Goal: Transaction & Acquisition: Book appointment/travel/reservation

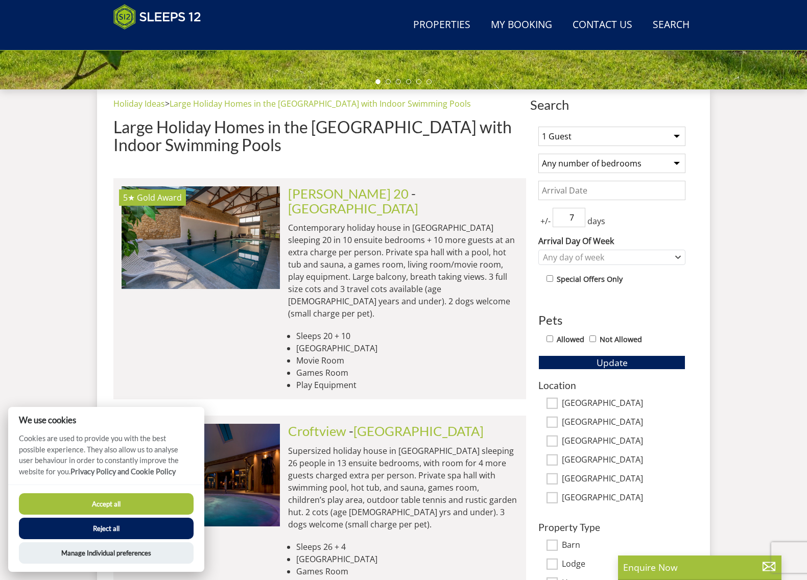
scroll to position [353, 0]
select select "2"
click at [627, 256] on div "Any day of week" at bounding box center [606, 257] width 132 height 11
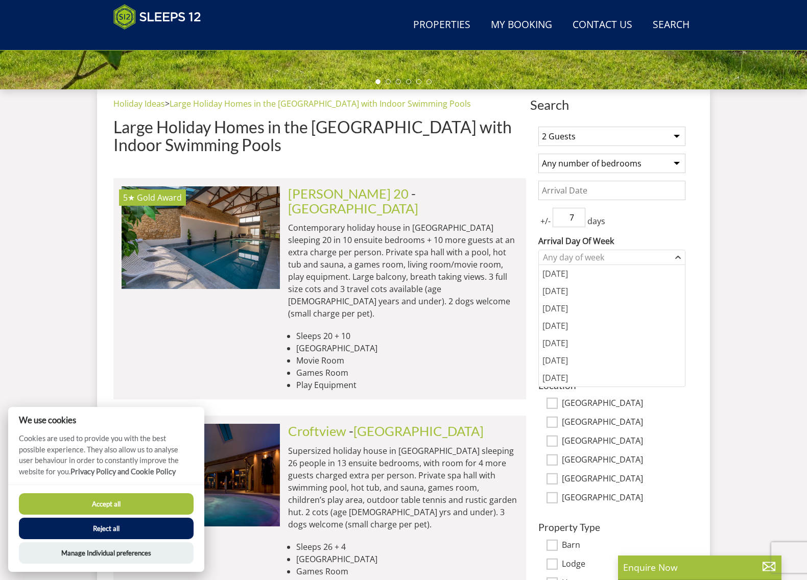
click at [686, 248] on div "1 Guest 2 Guests 3 Guests 4 Guests 5 Guests 6 Guests 7 Guests 8 Guests 9 Guests…" at bounding box center [611, 372] width 163 height 509
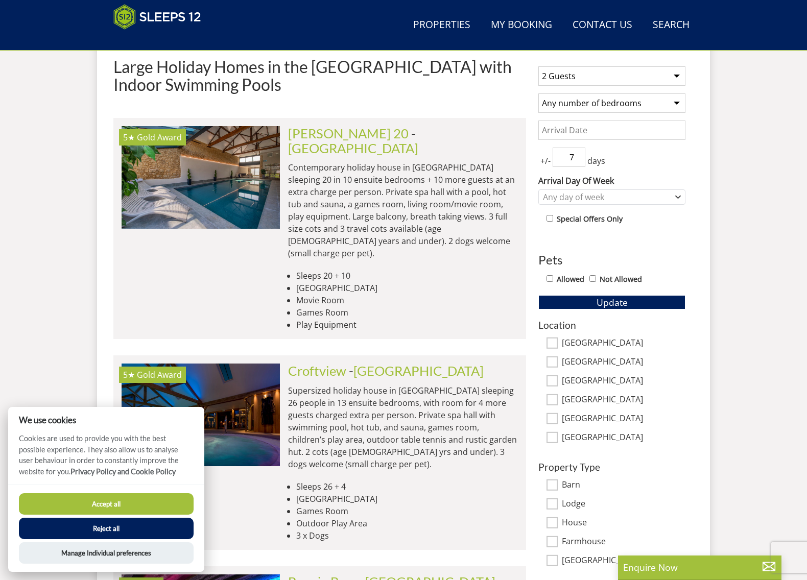
scroll to position [410, 0]
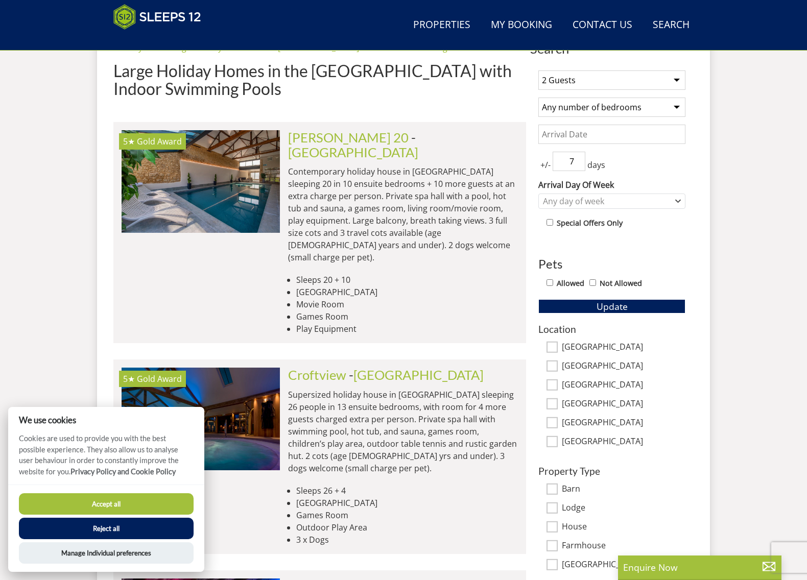
click at [551, 283] on input "Allowed" at bounding box center [550, 282] width 7 height 7
click at [618, 305] on span "Update" at bounding box center [612, 306] width 31 height 12
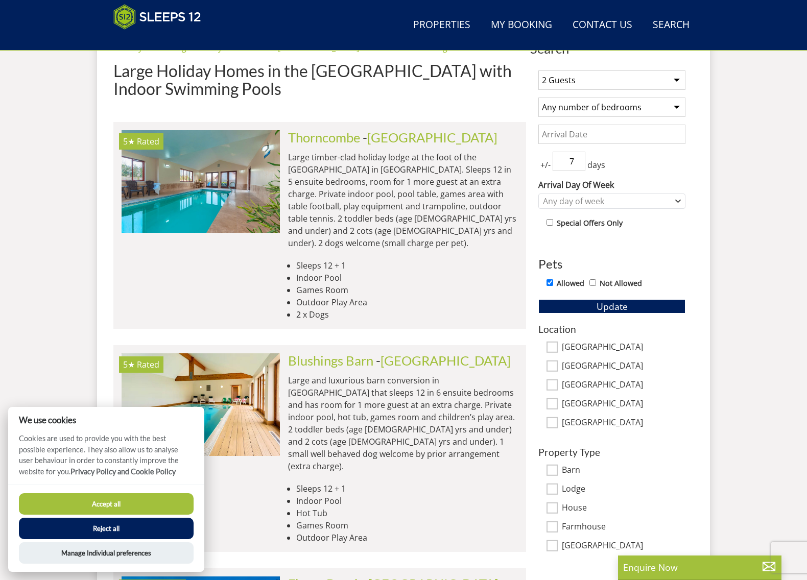
click at [550, 283] on input "Allowed" at bounding box center [550, 282] width 7 height 7
checkbox input "false"
click at [593, 306] on button "Update" at bounding box center [611, 306] width 147 height 14
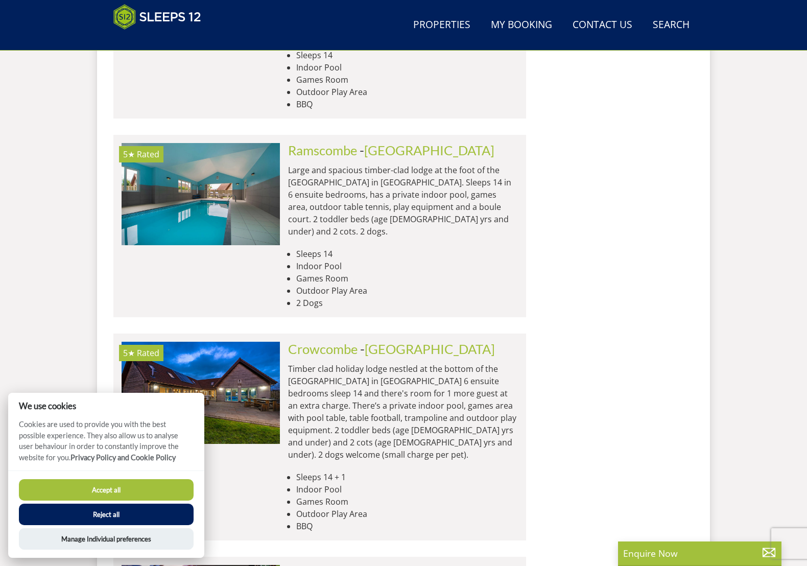
scroll to position [3874, 0]
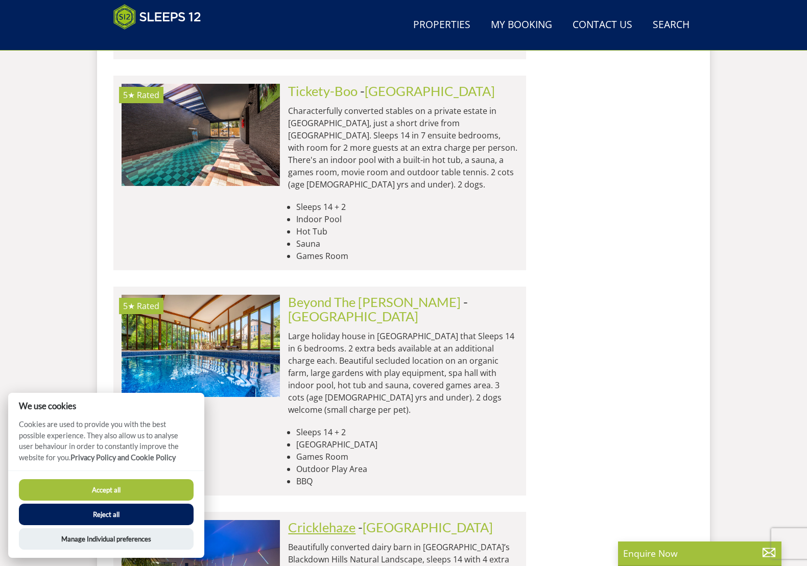
click at [348, 519] on link "Cricklehaze" at bounding box center [321, 526] width 67 height 15
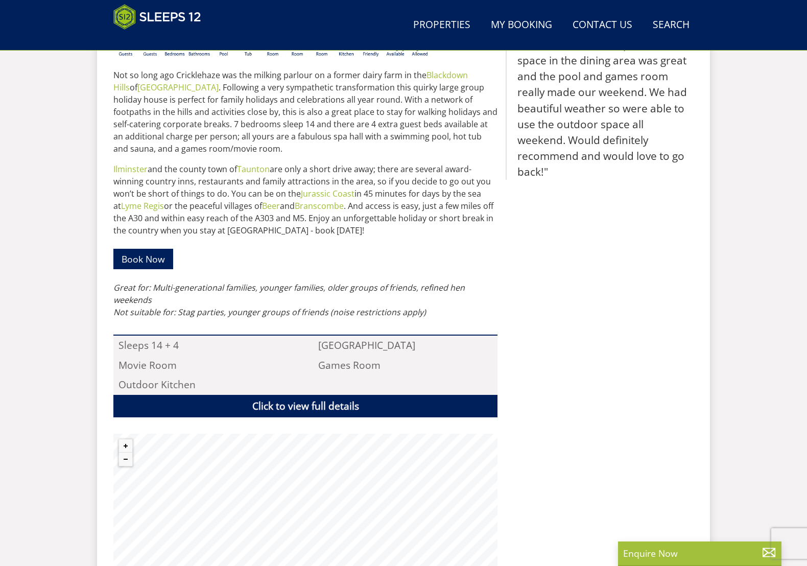
scroll to position [492, 0]
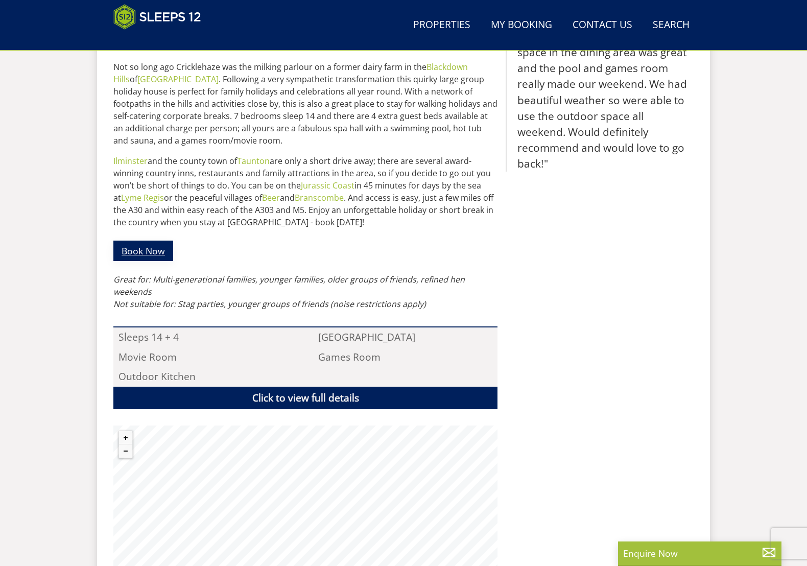
click at [134, 251] on link "Book Now" at bounding box center [143, 251] width 60 height 20
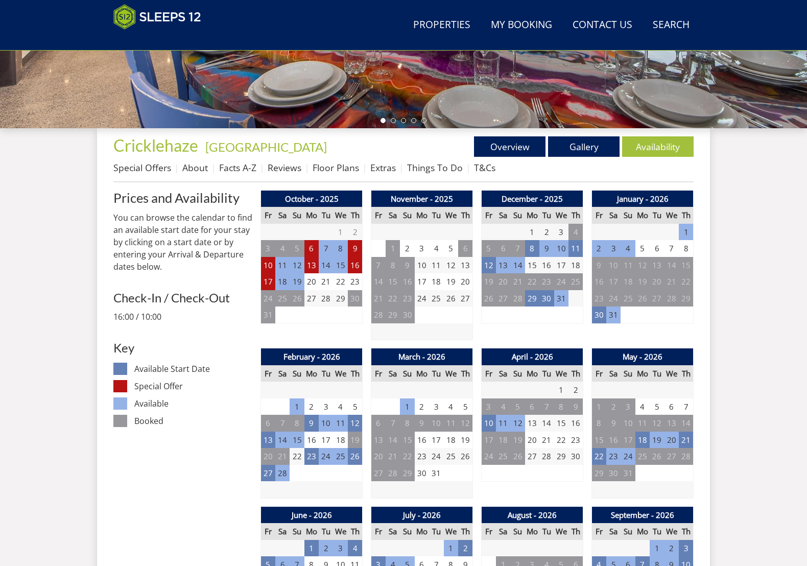
scroll to position [316, 0]
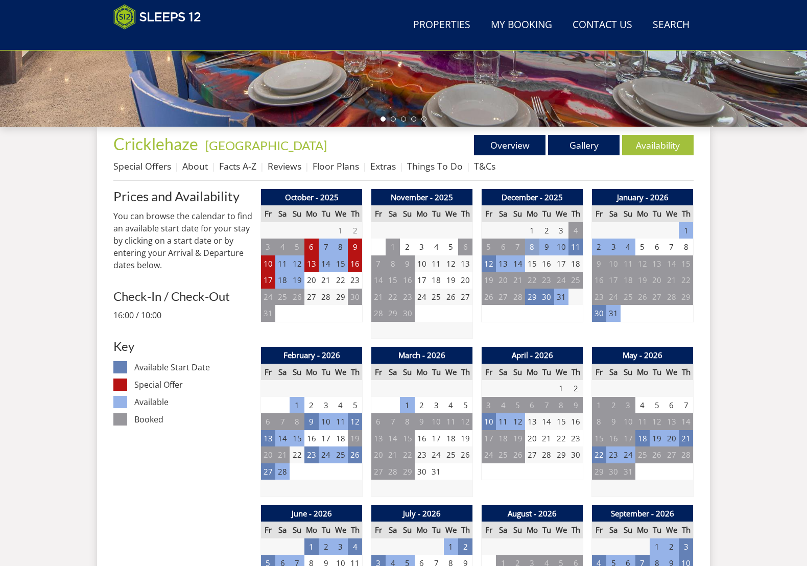
click at [531, 244] on td "8" at bounding box center [532, 247] width 14 height 17
click at [533, 324] on div "December - 2025 Fr Sa Su Mo Tu We Th 28 29 30 1 2 3 4 5 6 7 8 9 10 11 12 13" at bounding box center [532, 264] width 102 height 150
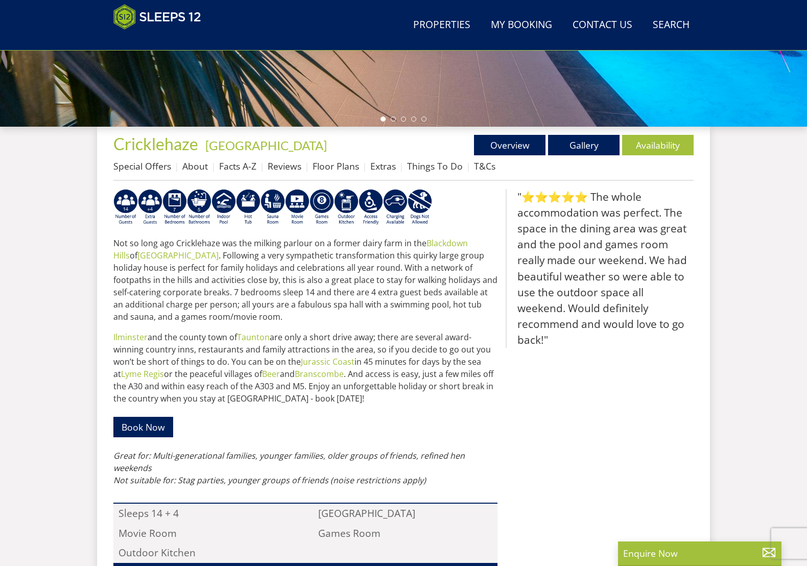
scroll to position [492, 0]
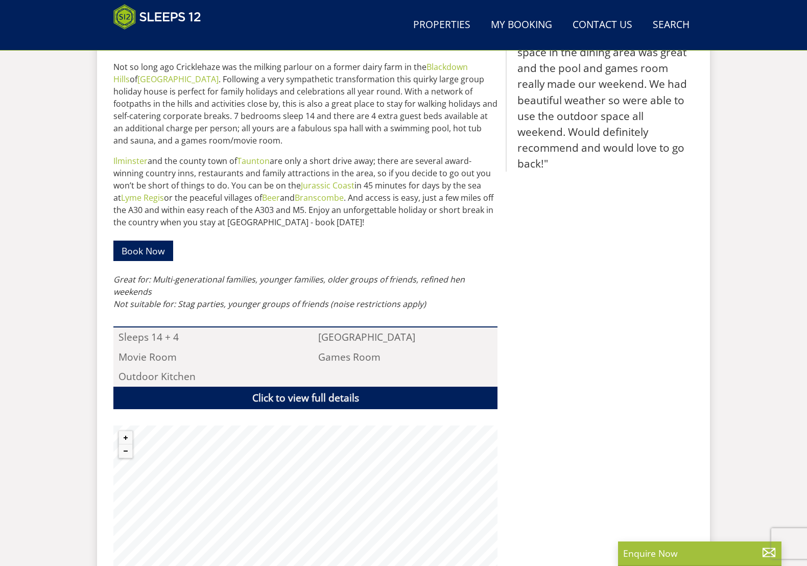
select select "2"
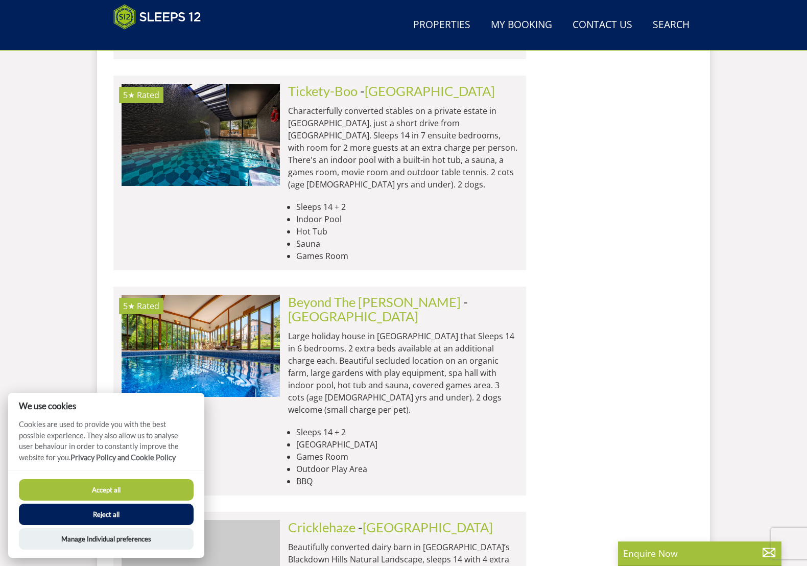
scroll to position [0, 1427]
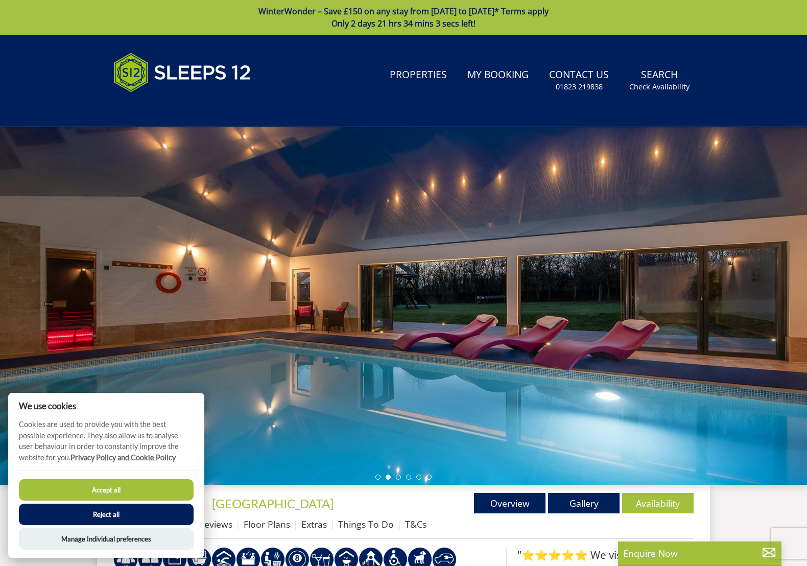
click at [156, 487] on button "Accept all" at bounding box center [106, 489] width 175 height 21
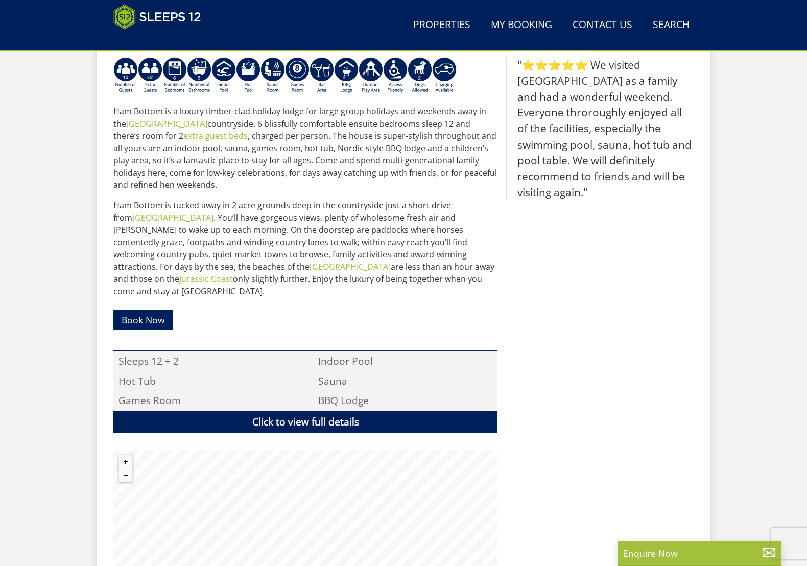
scroll to position [445, 0]
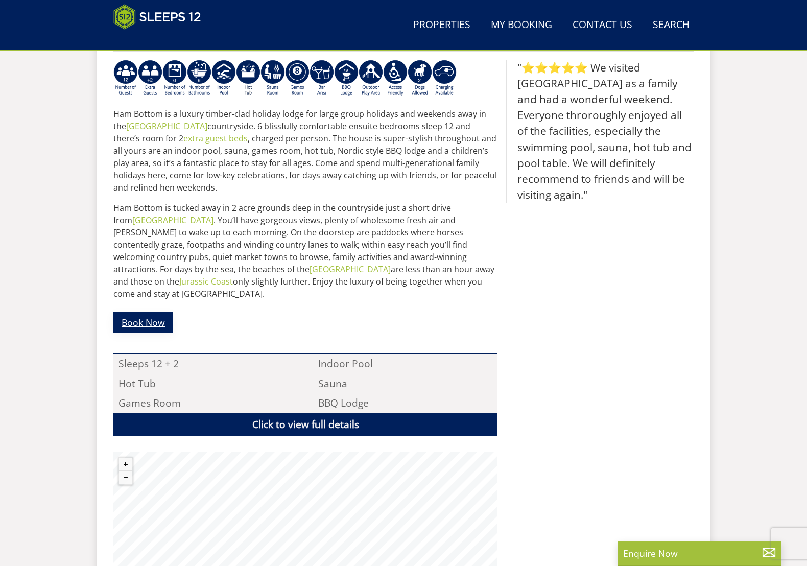
click at [145, 312] on link "Book Now" at bounding box center [143, 322] width 60 height 20
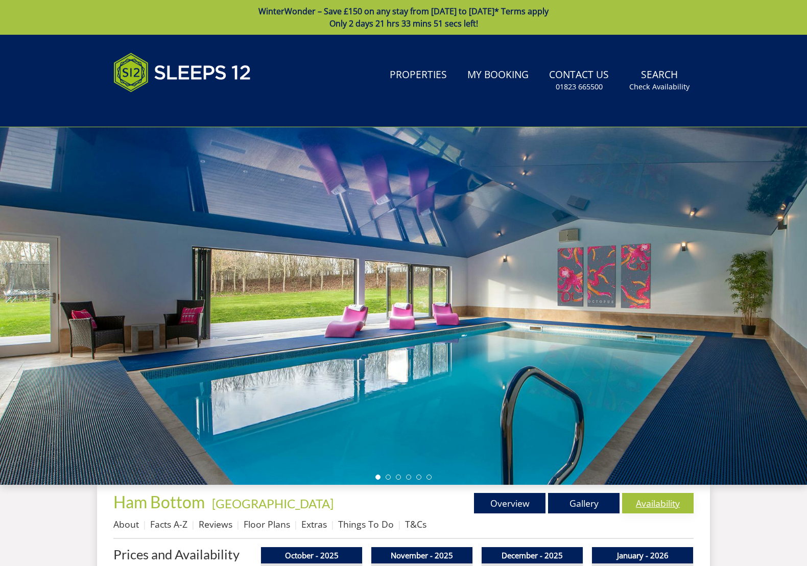
click at [668, 506] on link "Availability" at bounding box center [658, 503] width 72 height 20
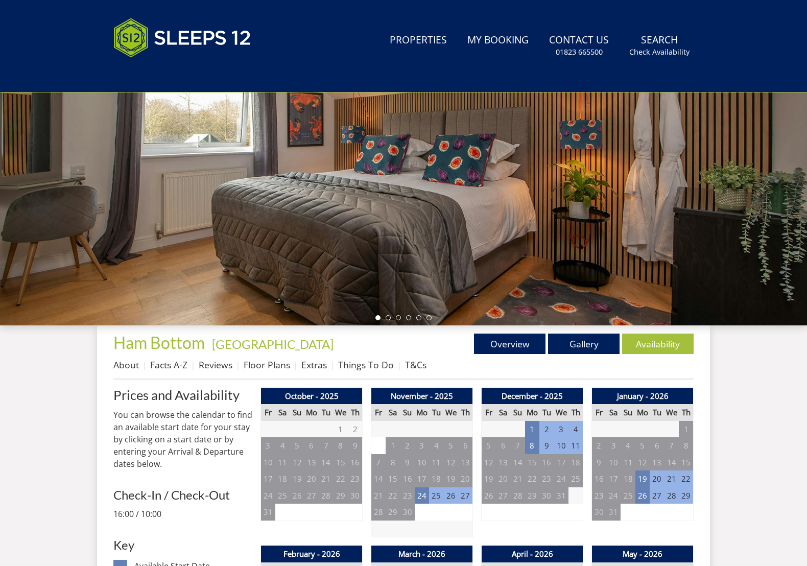
scroll to position [259, 0]
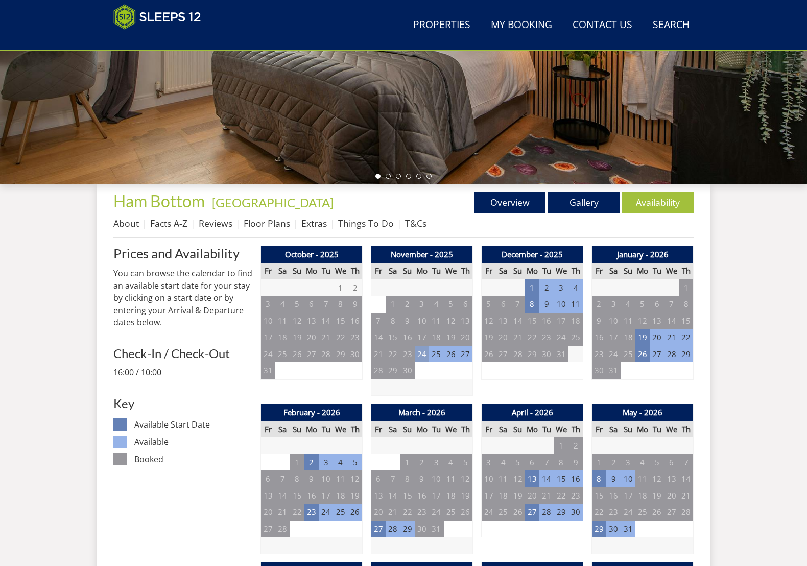
click at [423, 352] on td "24" at bounding box center [422, 354] width 14 height 17
click at [435, 352] on td "25" at bounding box center [436, 354] width 14 height 17
click at [438, 353] on td "25" at bounding box center [436, 354] width 14 height 17
click at [425, 353] on td "24" at bounding box center [422, 354] width 14 height 17
click at [427, 391] on link "MID WEEK - £1,900.00" at bounding box center [421, 395] width 80 height 11
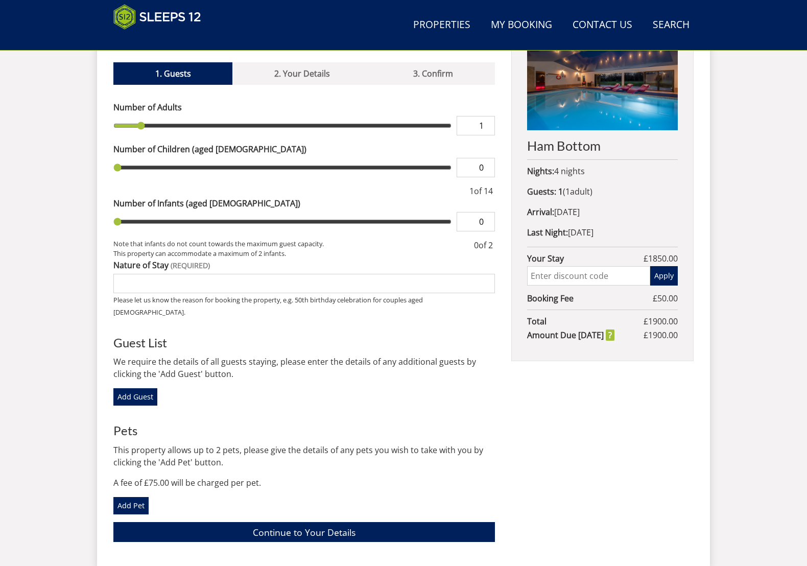
scroll to position [432, 0]
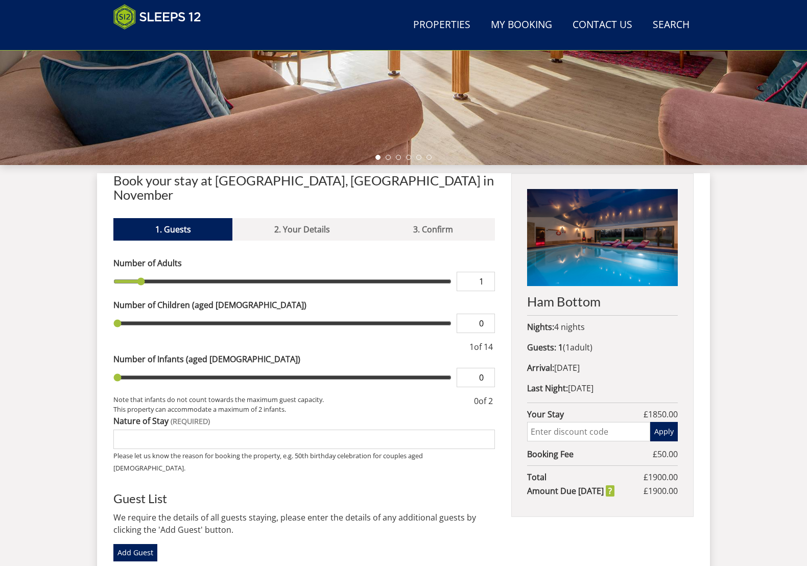
scroll to position [273, 0]
